Goal: Information Seeking & Learning: Learn about a topic

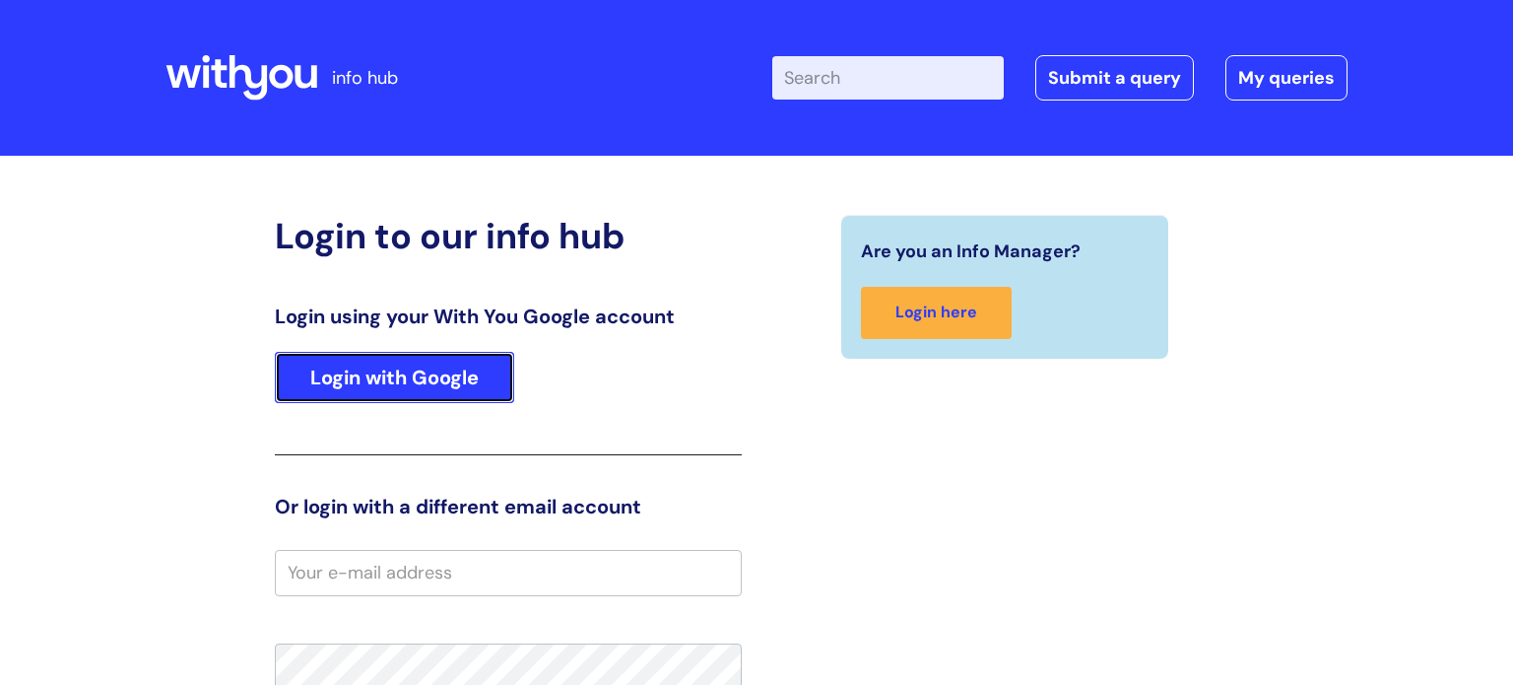
click at [431, 369] on link "Login with Google" at bounding box center [394, 377] width 239 height 51
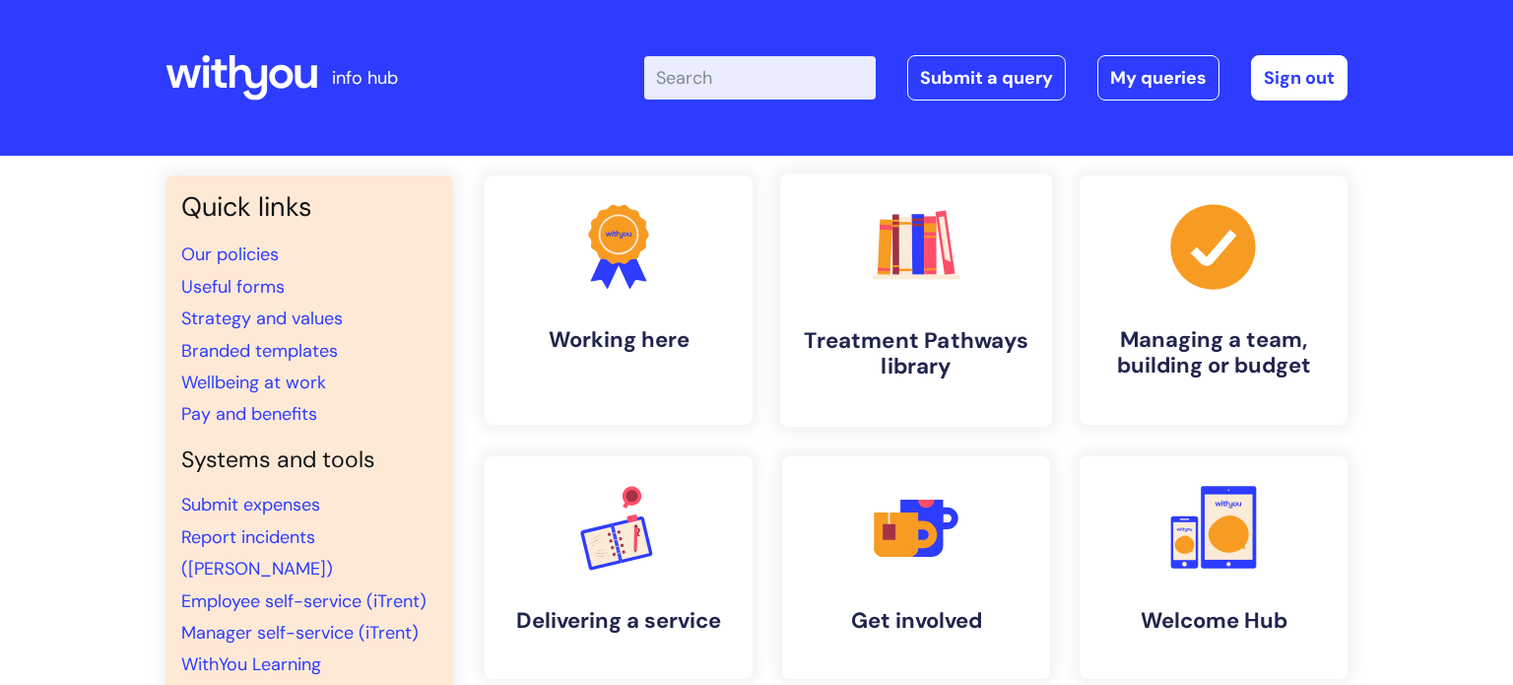
click at [927, 236] on rect at bounding box center [930, 236] width 12 height 2
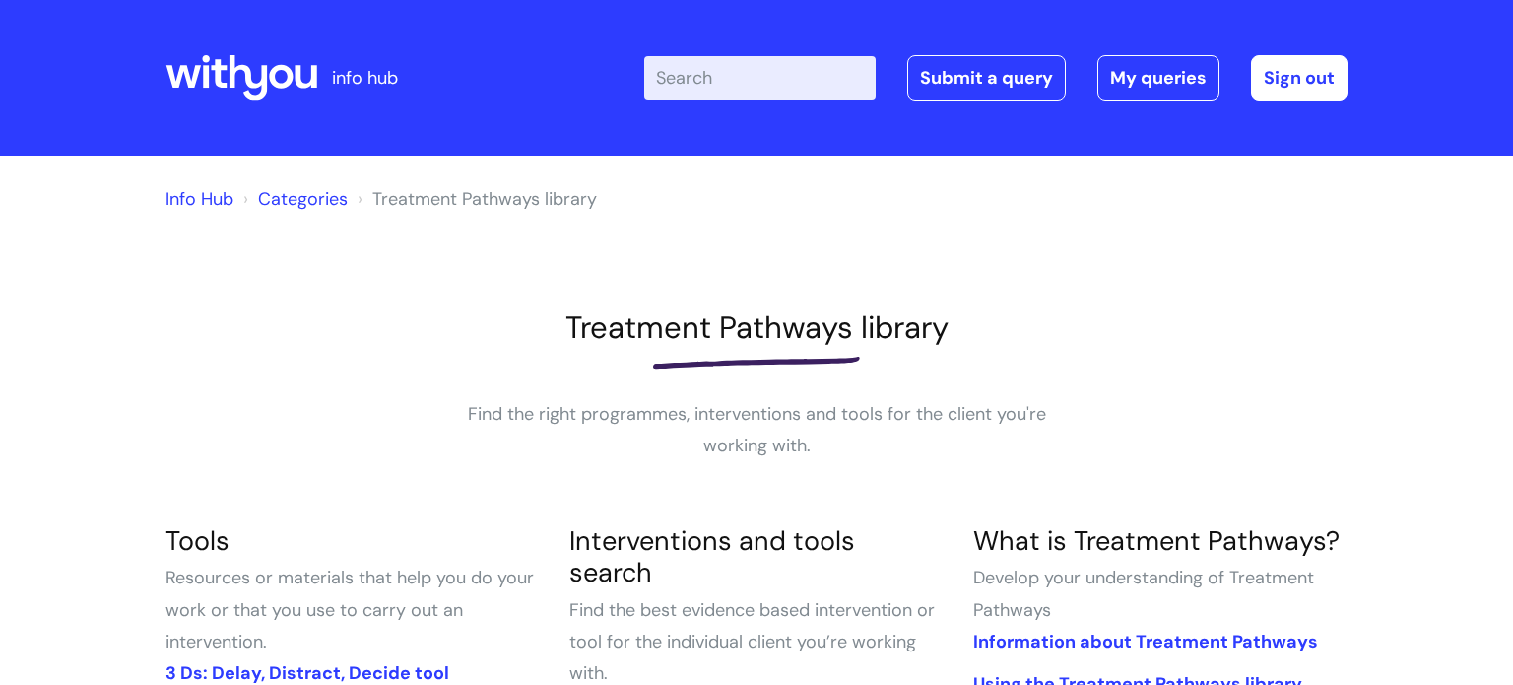
click at [688, 85] on input "Enter your search term here..." at bounding box center [760, 77] width 232 height 43
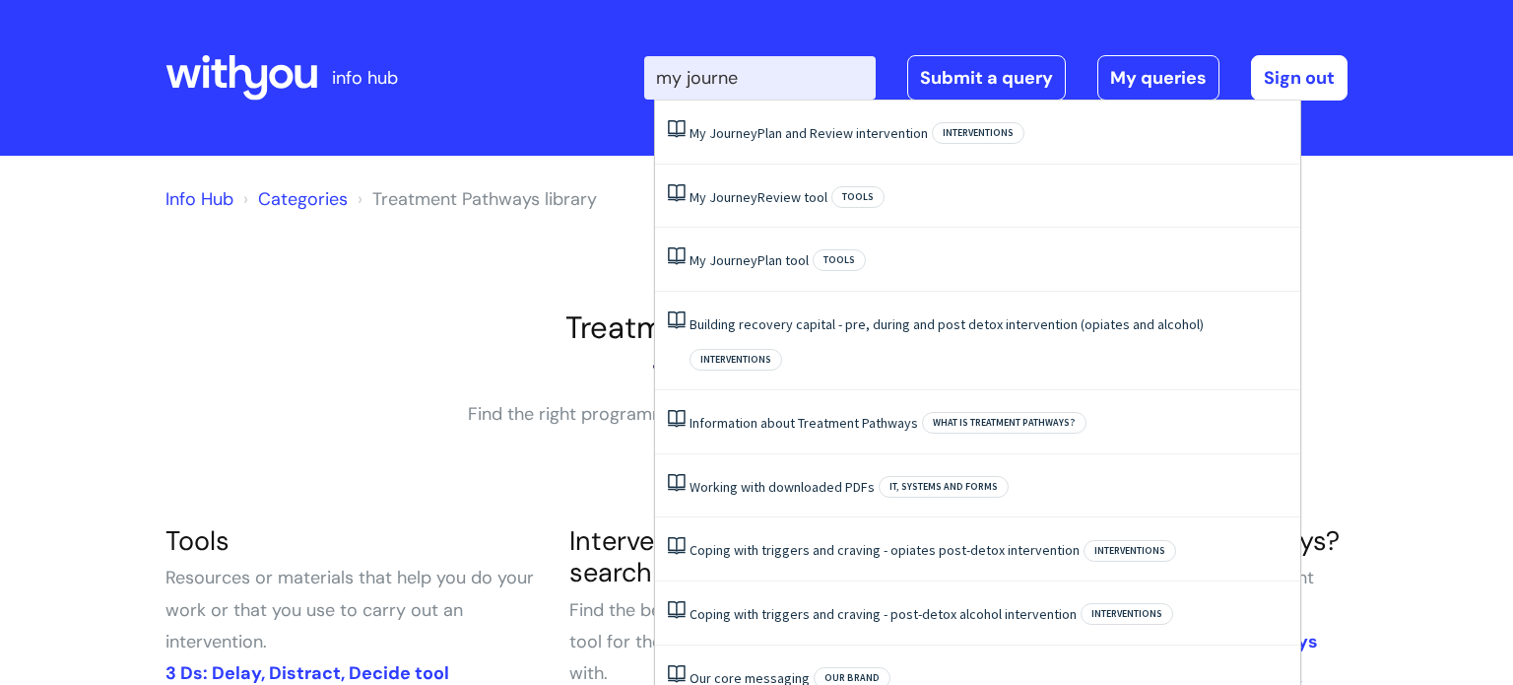
type input "my journey"
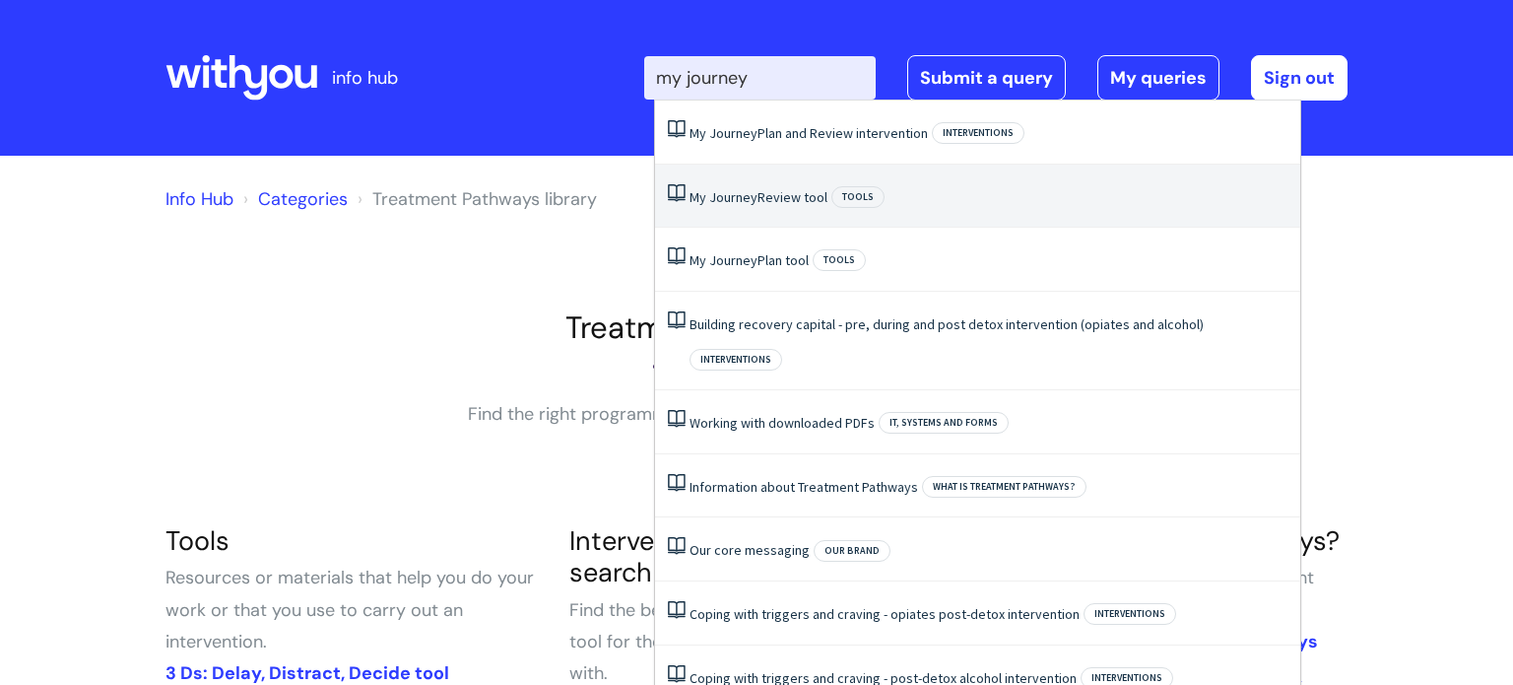
click at [732, 196] on span "Journey" at bounding box center [733, 197] width 48 height 18
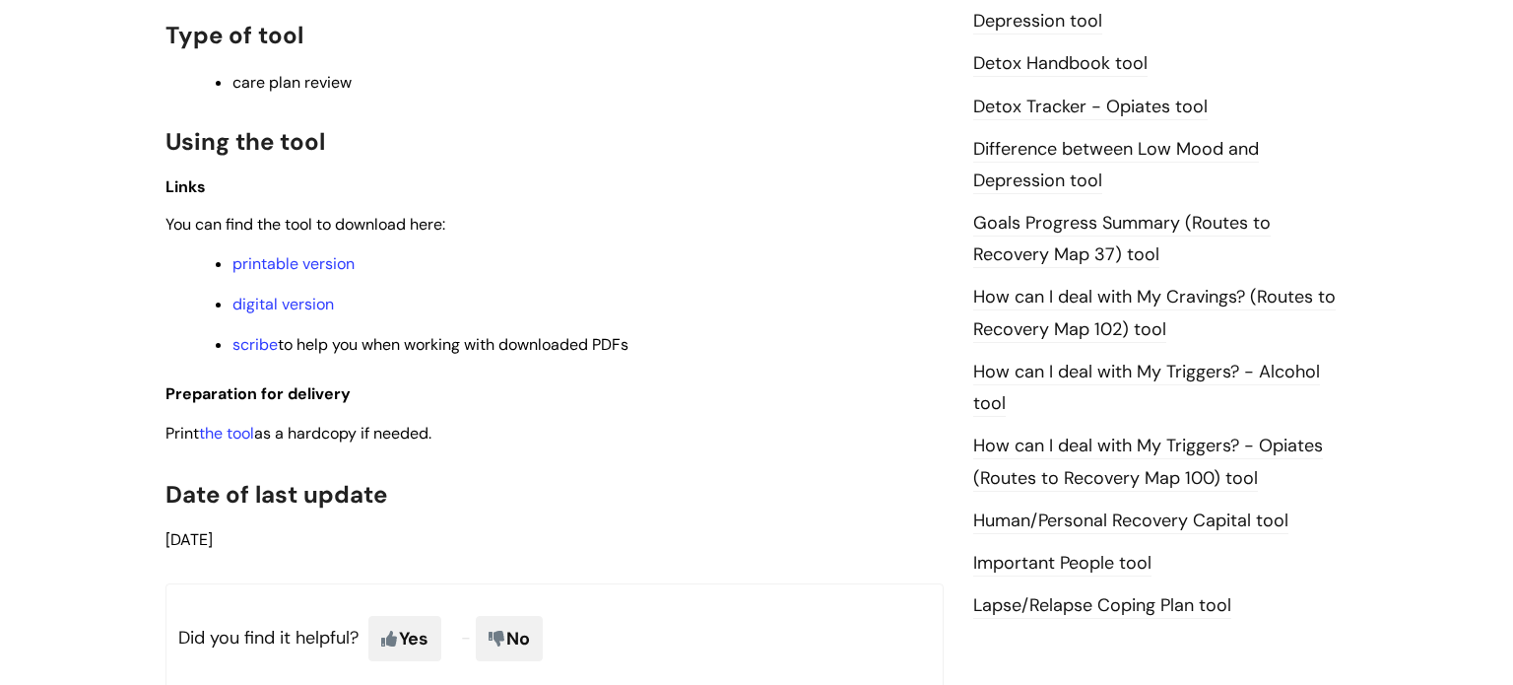
scroll to position [1222, 0]
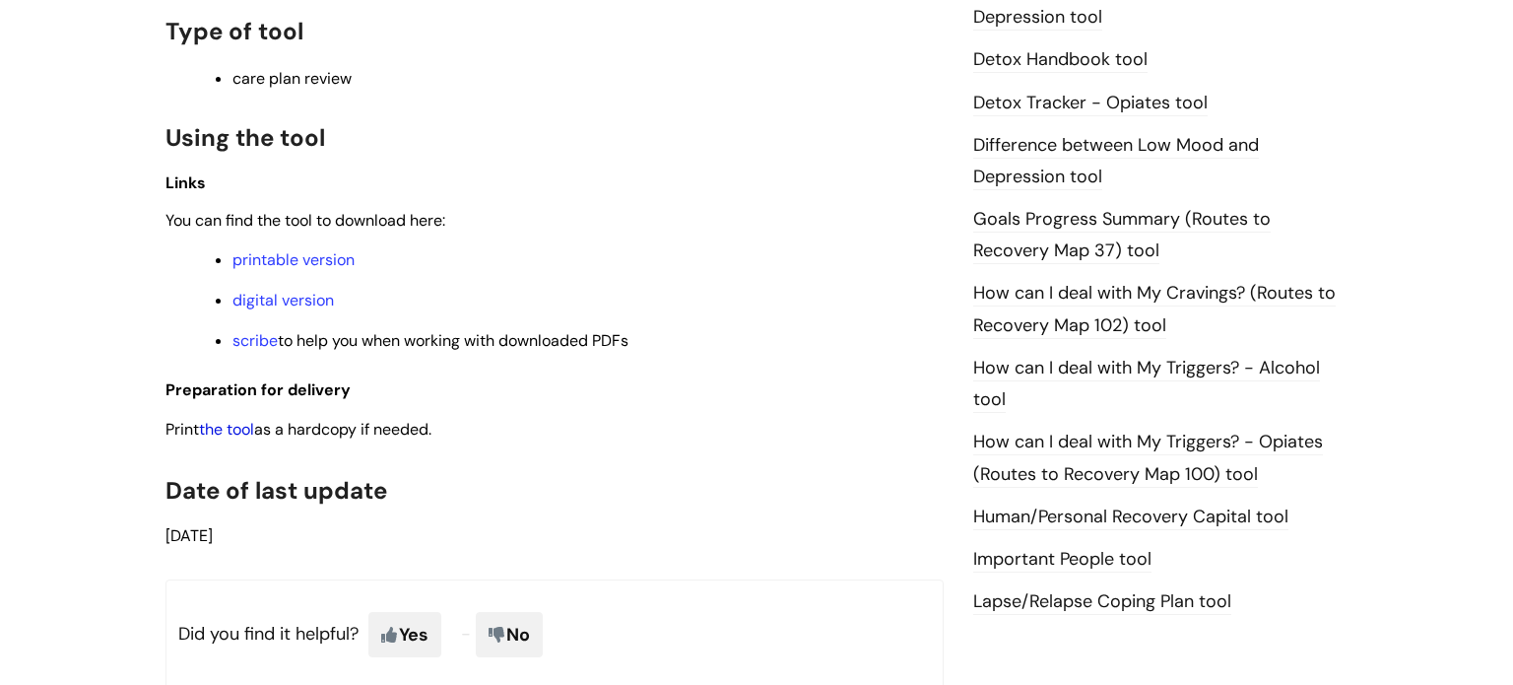
click at [237, 438] on link "the tool" at bounding box center [226, 429] width 55 height 21
